Goal: Task Accomplishment & Management: Use online tool/utility

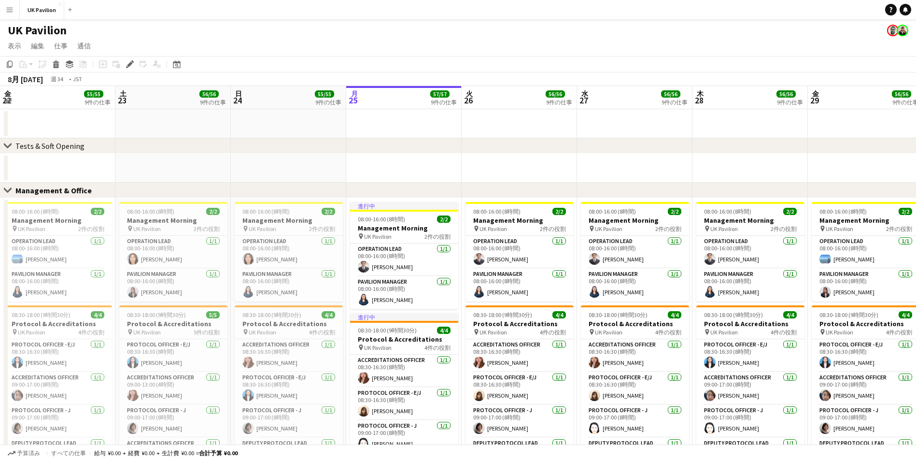
scroll to position [0, 253]
